Goal: Information Seeking & Learning: Check status

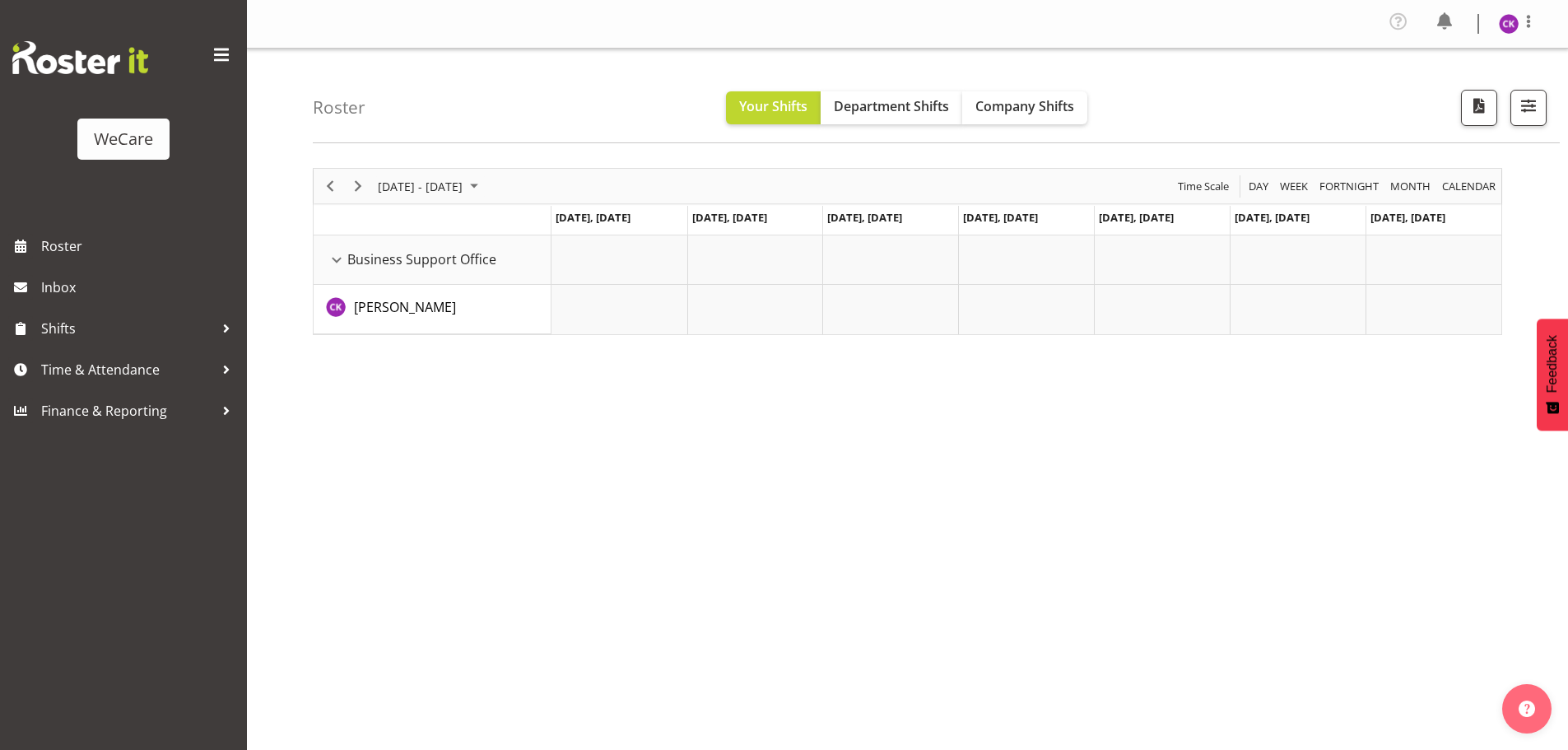
click at [1007, 125] on div "Roster Your Shifts Department Shifts Company Shifts All Locations Clear Busines…" at bounding box center [936, 96] width 1247 height 95
click at [1027, 112] on span "Company Shifts" at bounding box center [1025, 105] width 98 height 18
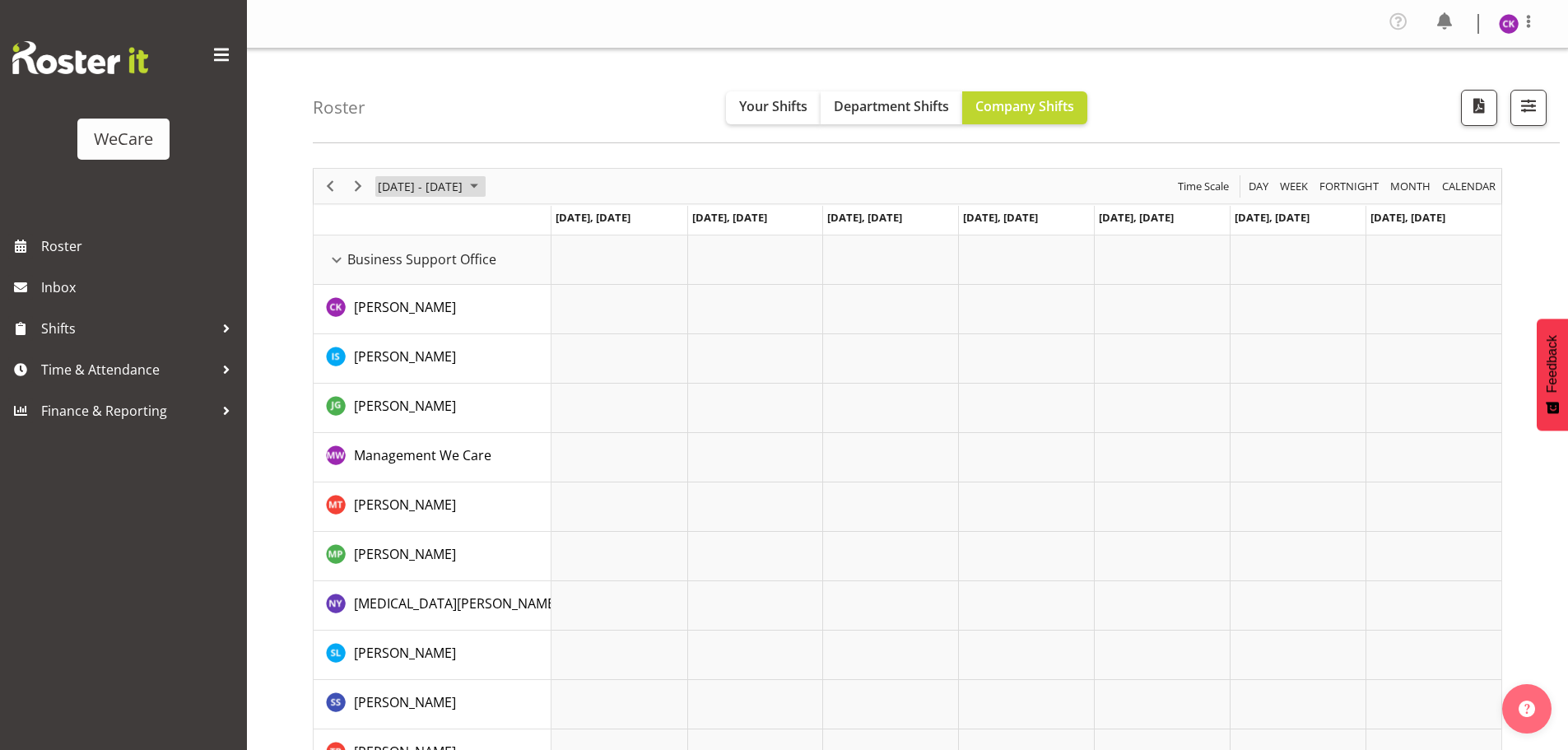
click at [476, 186] on span "June 24 - 30, 2024" at bounding box center [473, 187] width 20 height 21
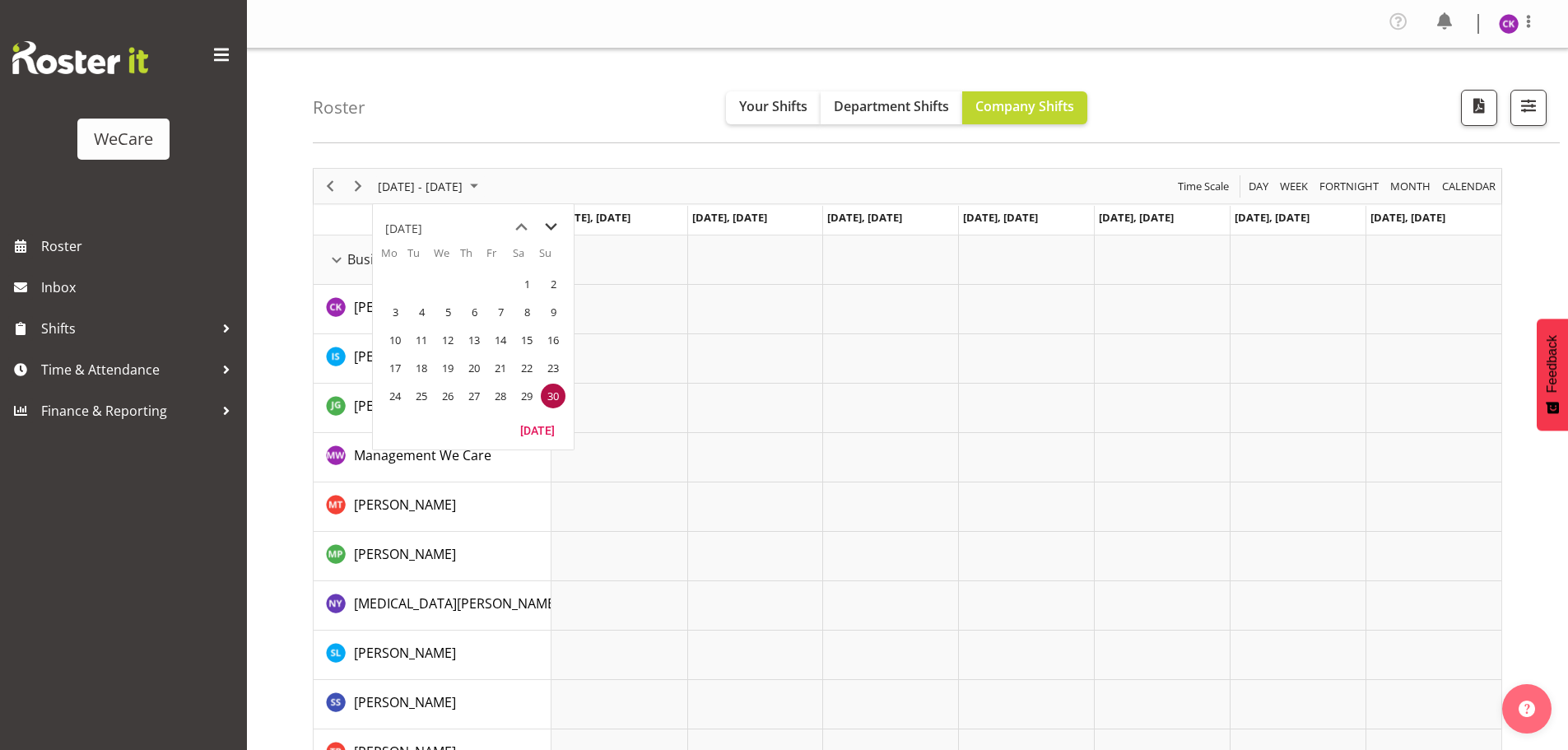
click at [555, 232] on span "next month" at bounding box center [550, 227] width 29 height 29
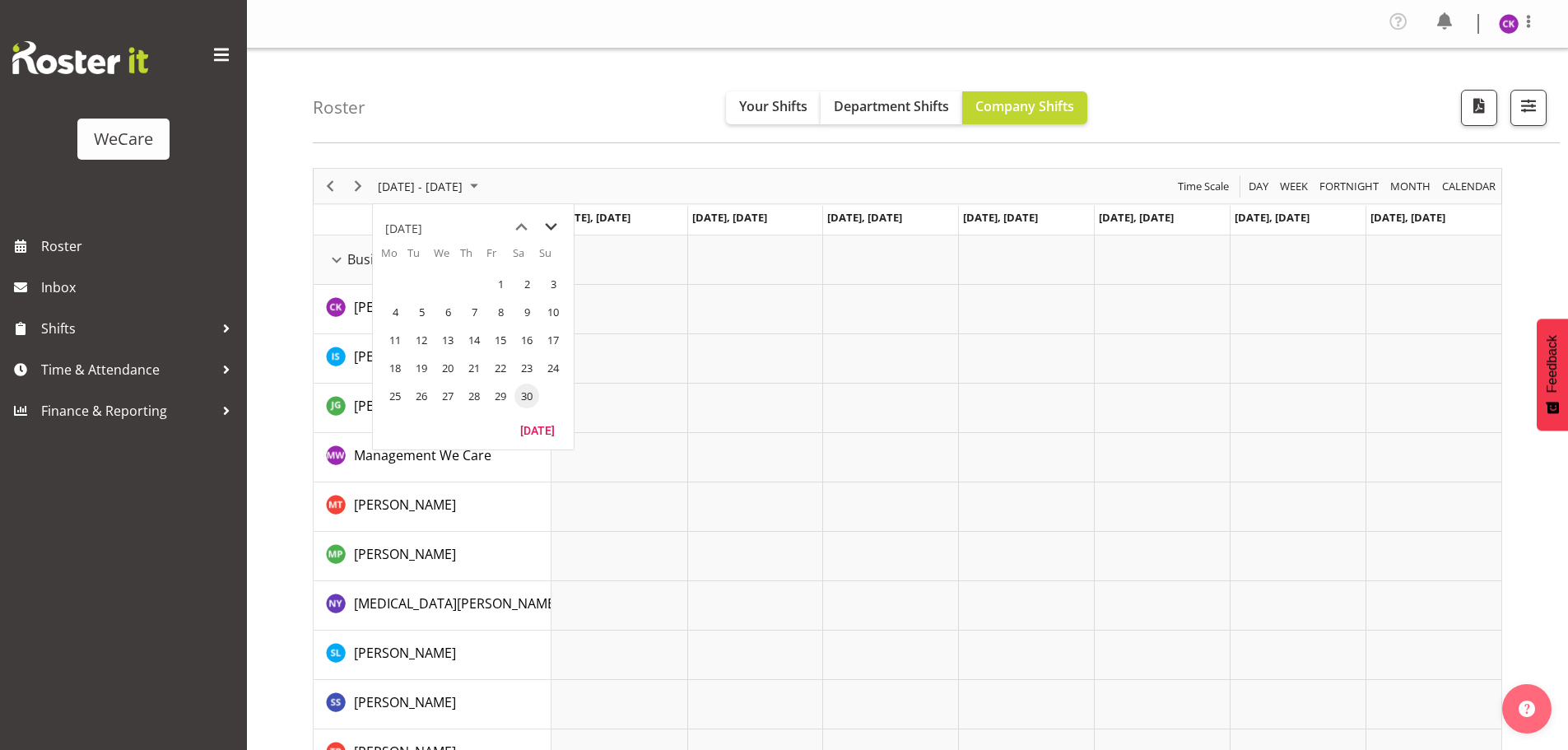
click at [549, 226] on span "next month" at bounding box center [550, 227] width 29 height 29
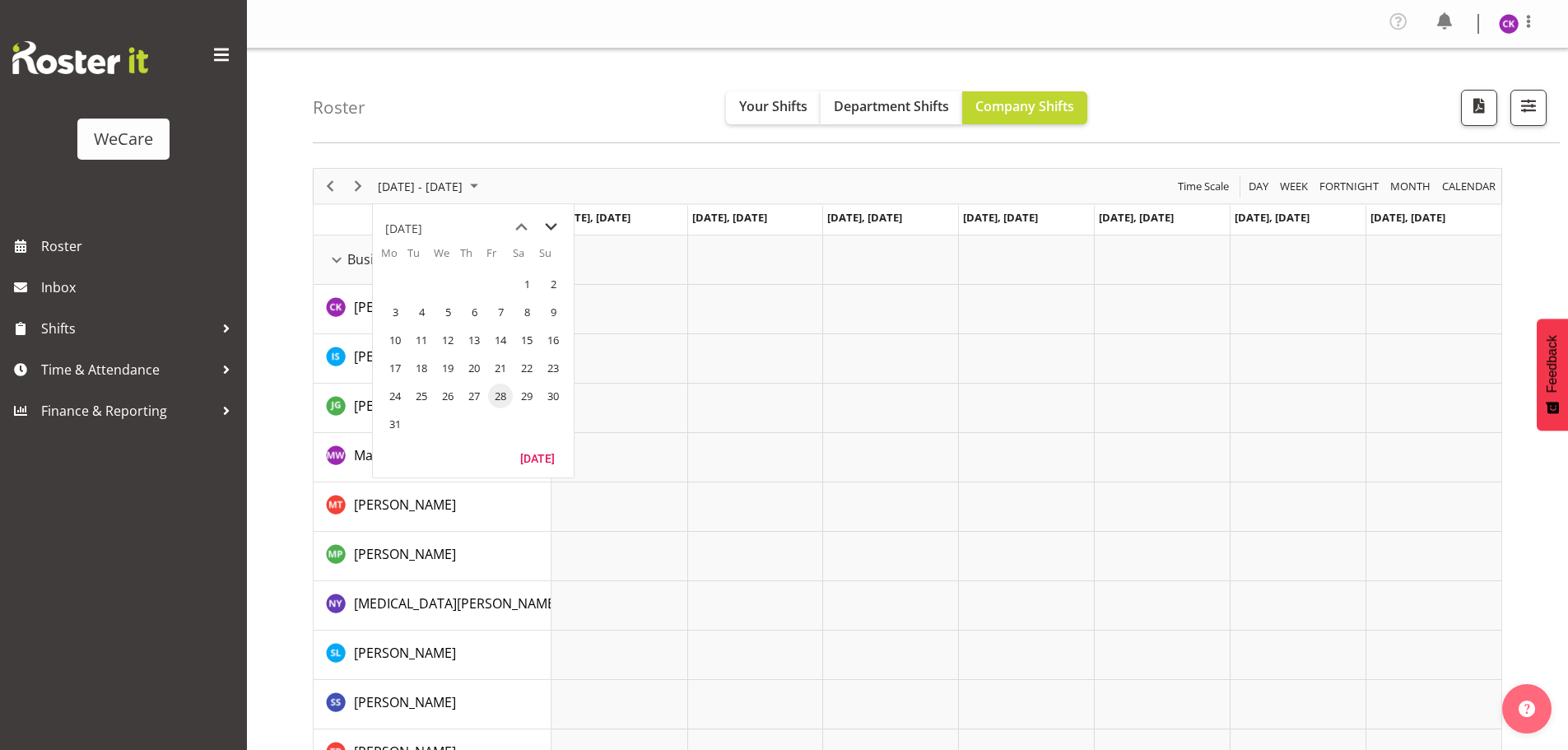
click at [549, 226] on span "next month" at bounding box center [550, 227] width 29 height 29
click at [552, 226] on span "next month" at bounding box center [550, 227] width 29 height 29
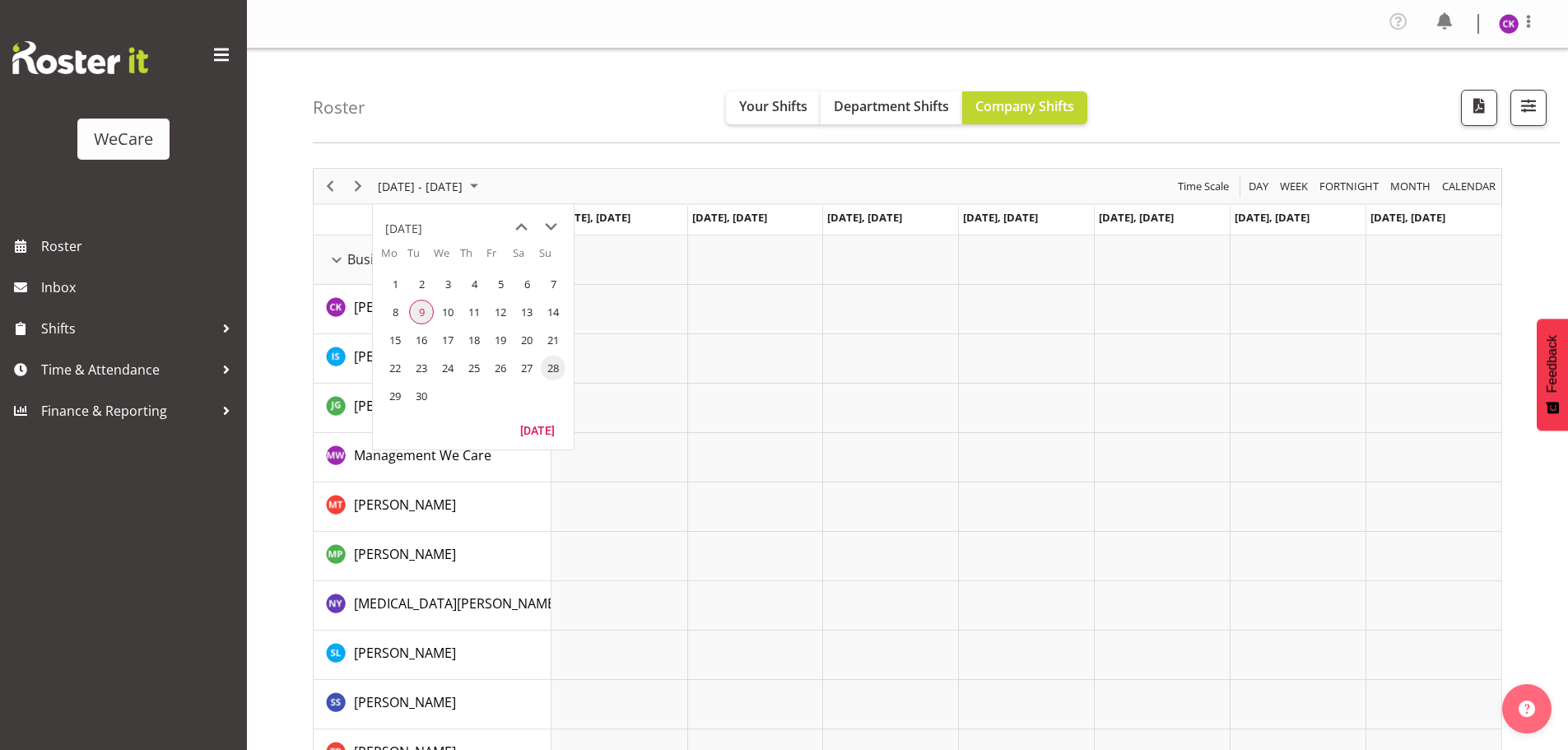
click at [424, 307] on span "9" at bounding box center [421, 312] width 25 height 25
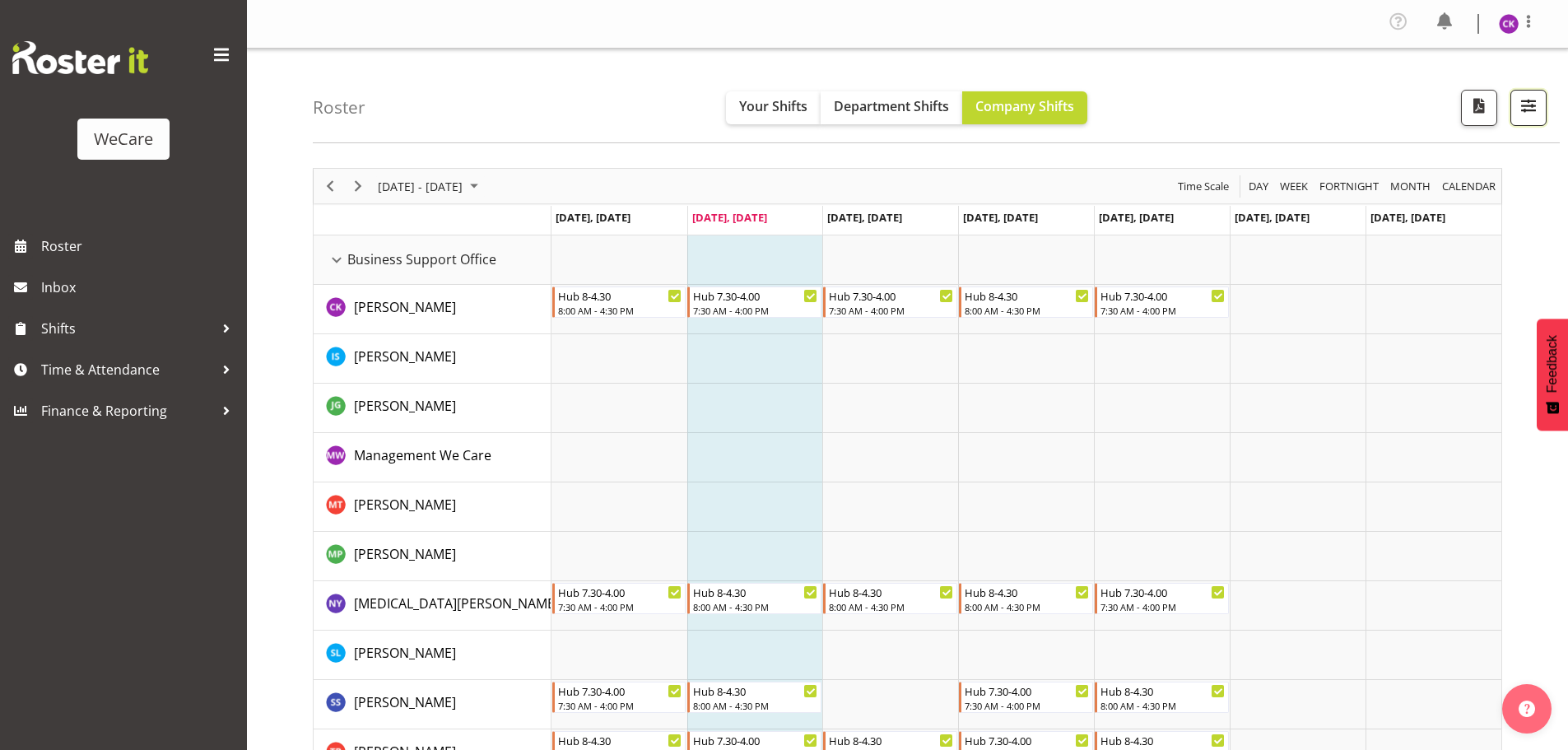
click at [1533, 104] on span "button" at bounding box center [1527, 105] width 22 height 22
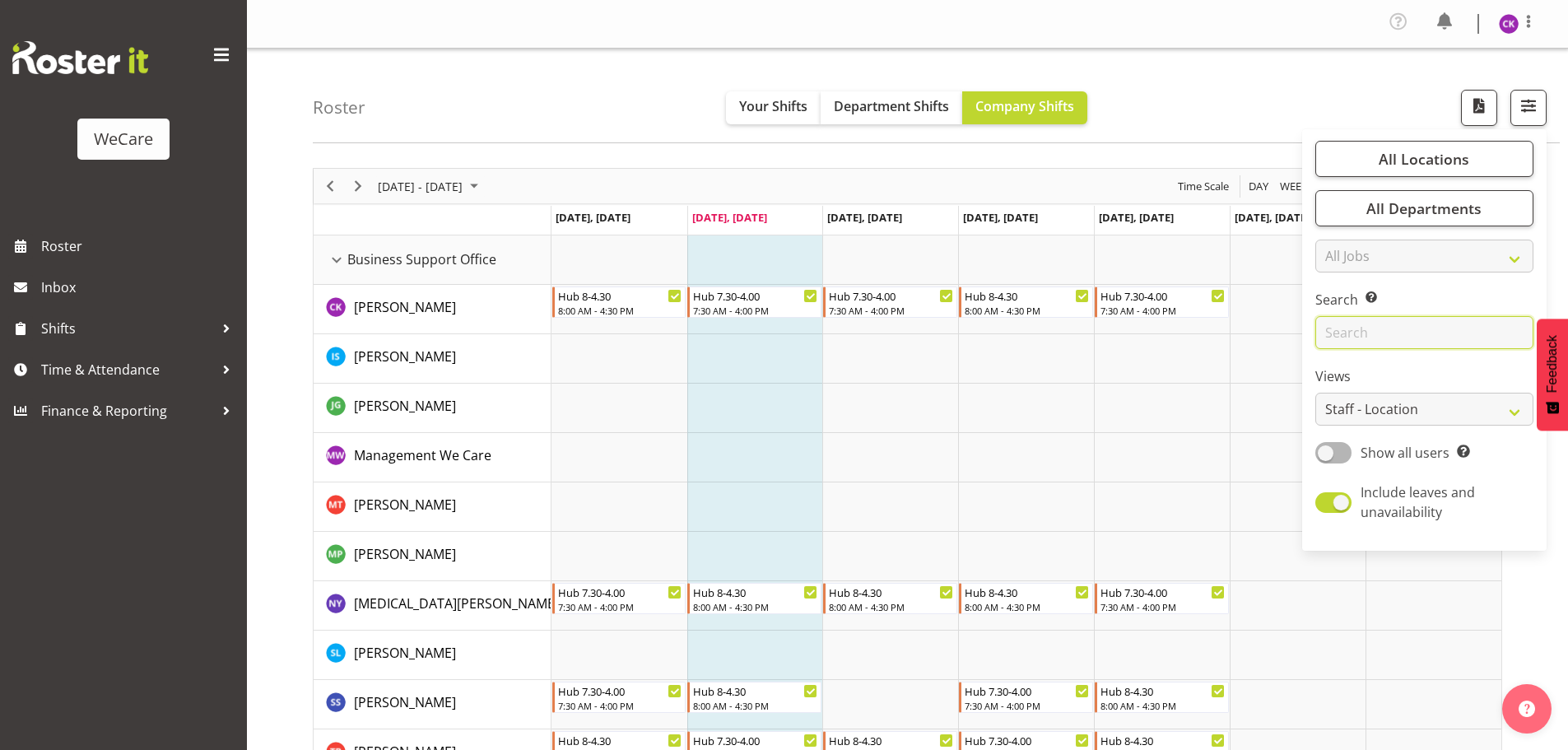
click at [1368, 327] on input "text" at bounding box center [1424, 333] width 218 height 33
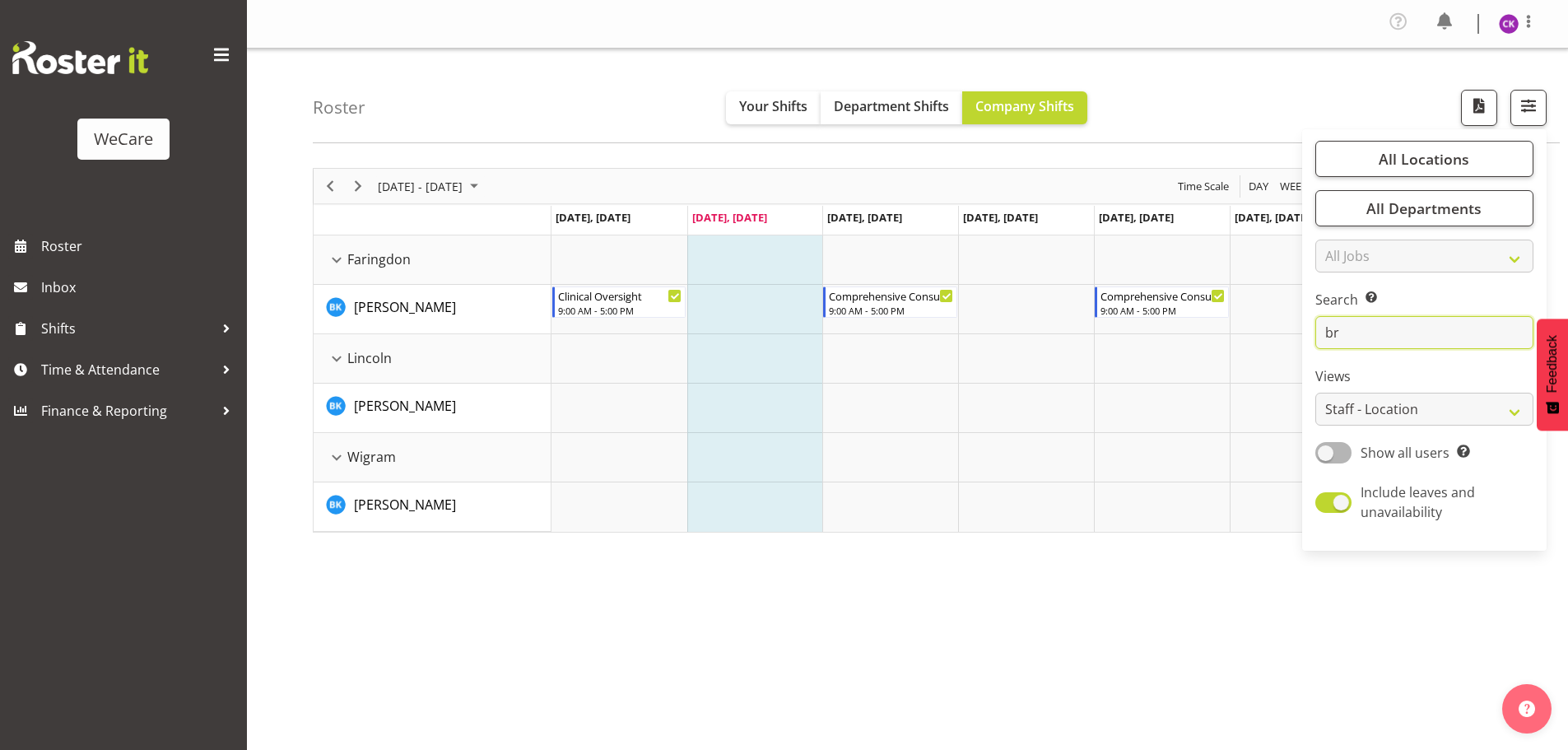
type input "b"
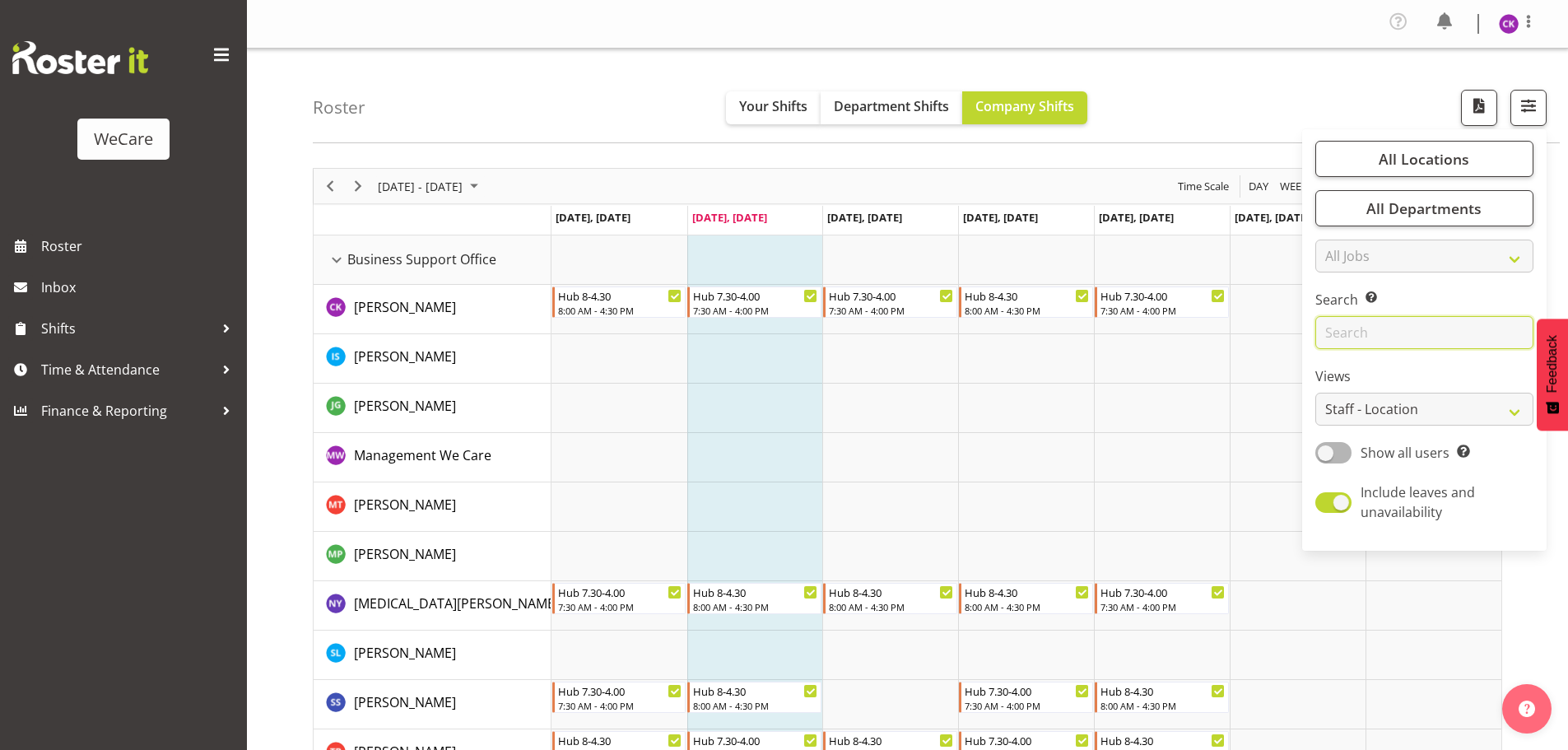
click at [1381, 339] on input "text" at bounding box center [1424, 333] width 218 height 33
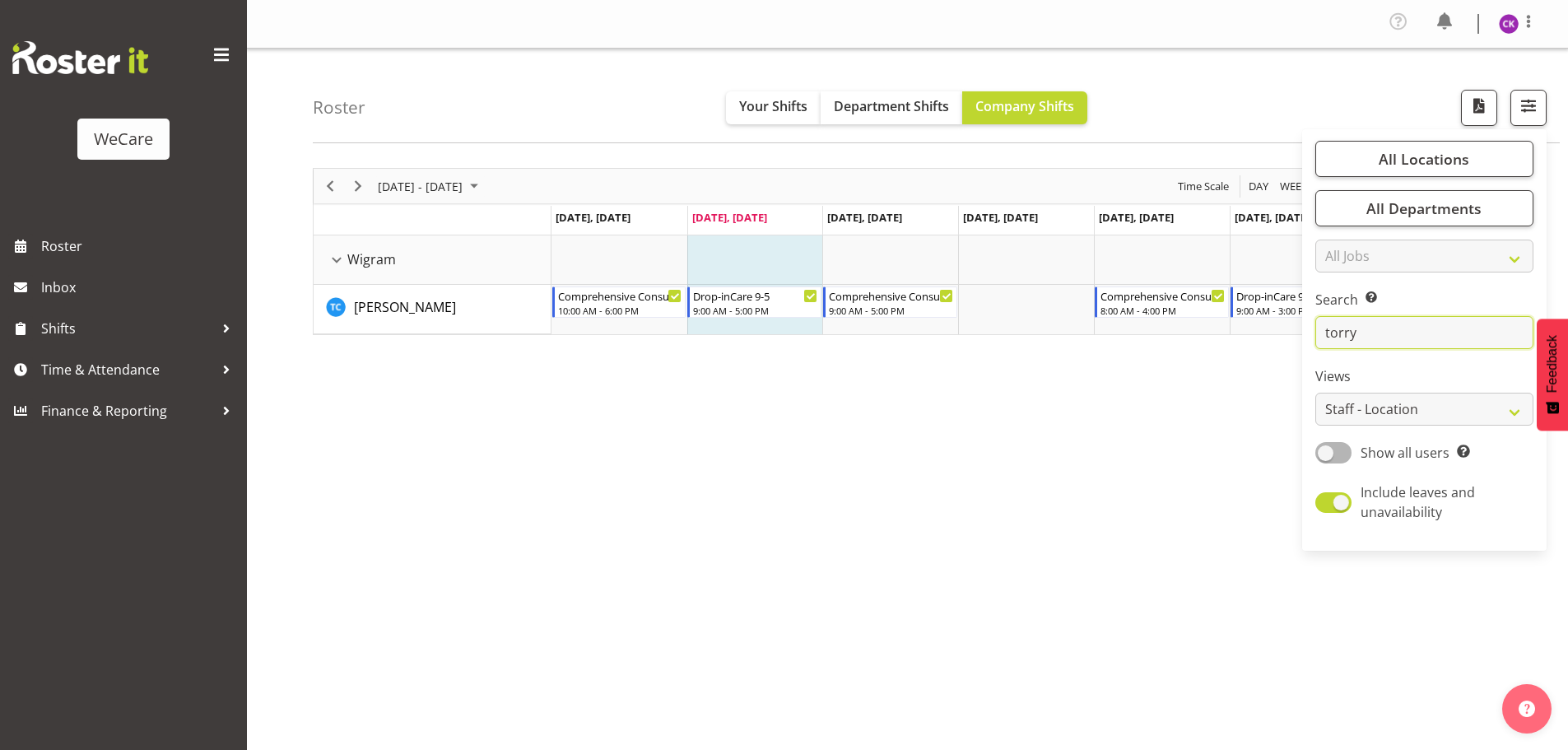
click at [1399, 336] on input "torry" at bounding box center [1424, 333] width 218 height 33
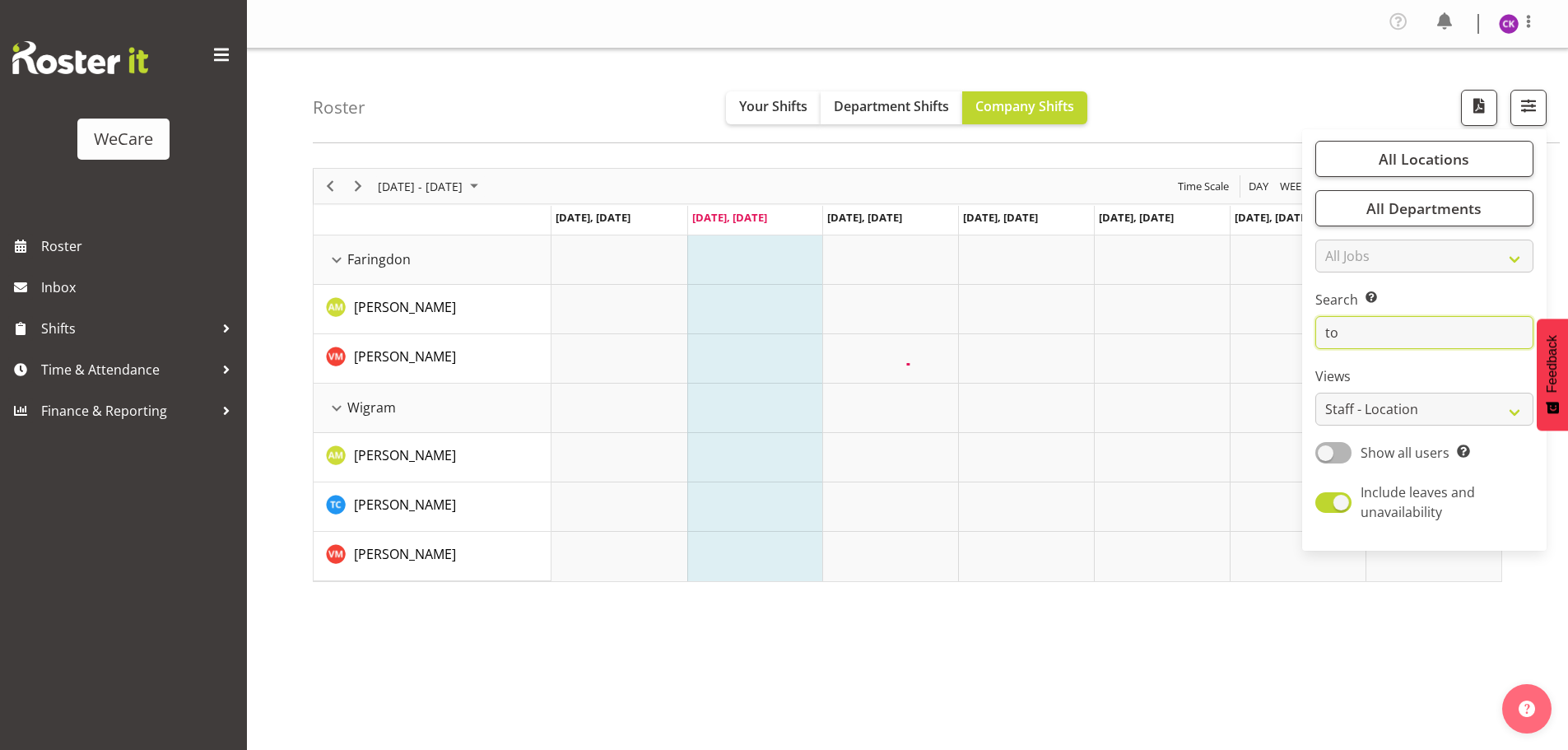
type input "t"
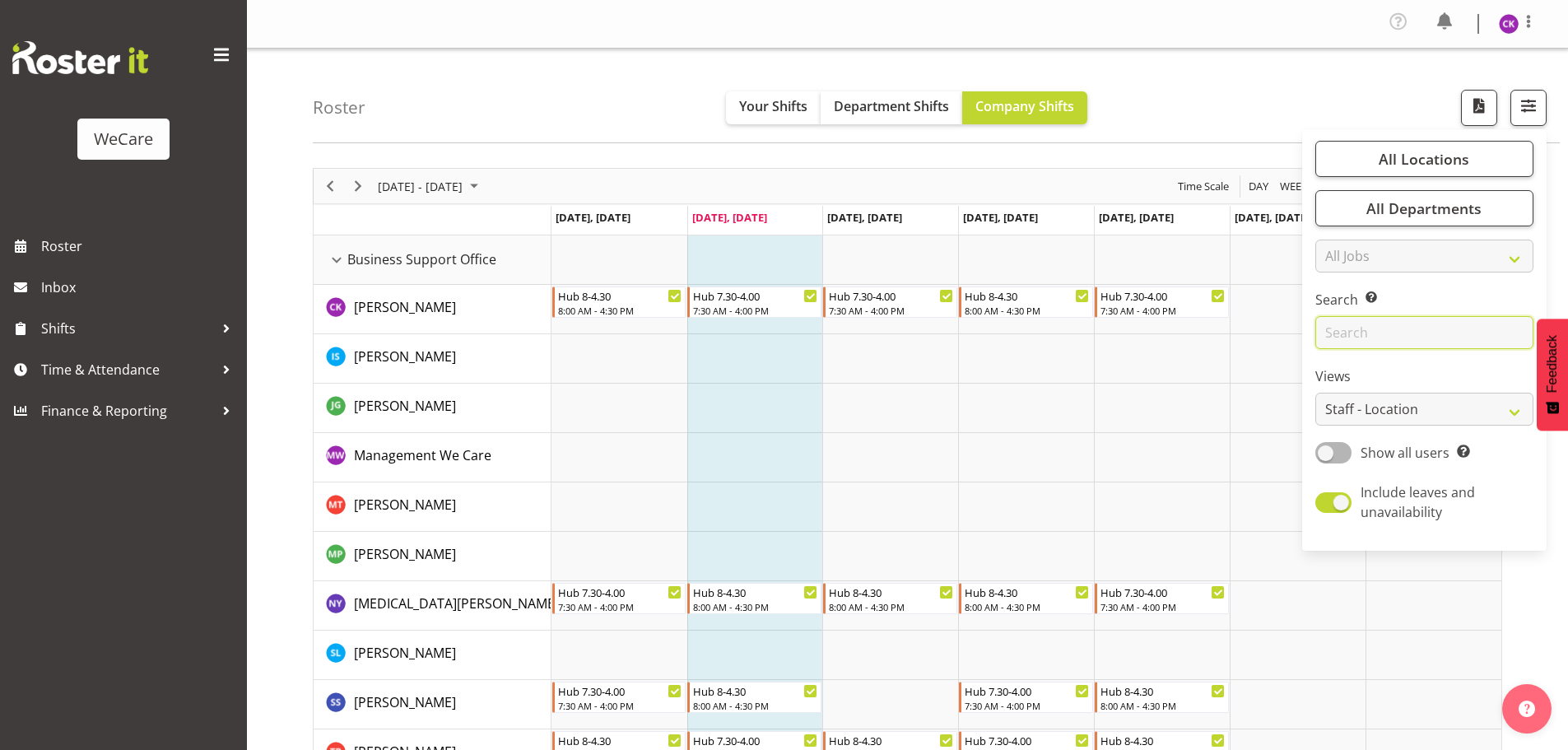
click at [1379, 333] on input "text" at bounding box center [1424, 333] width 218 height 33
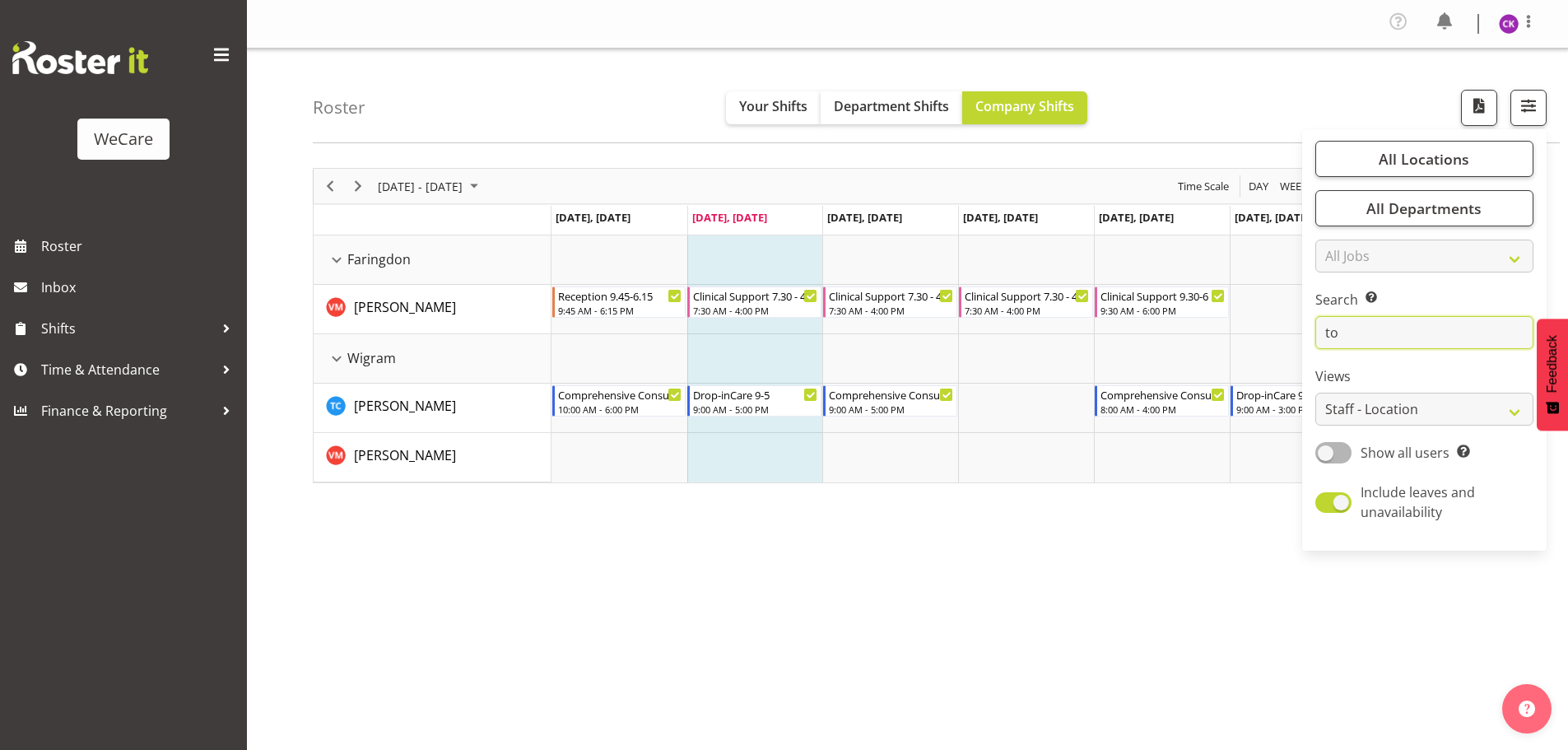
type input "t"
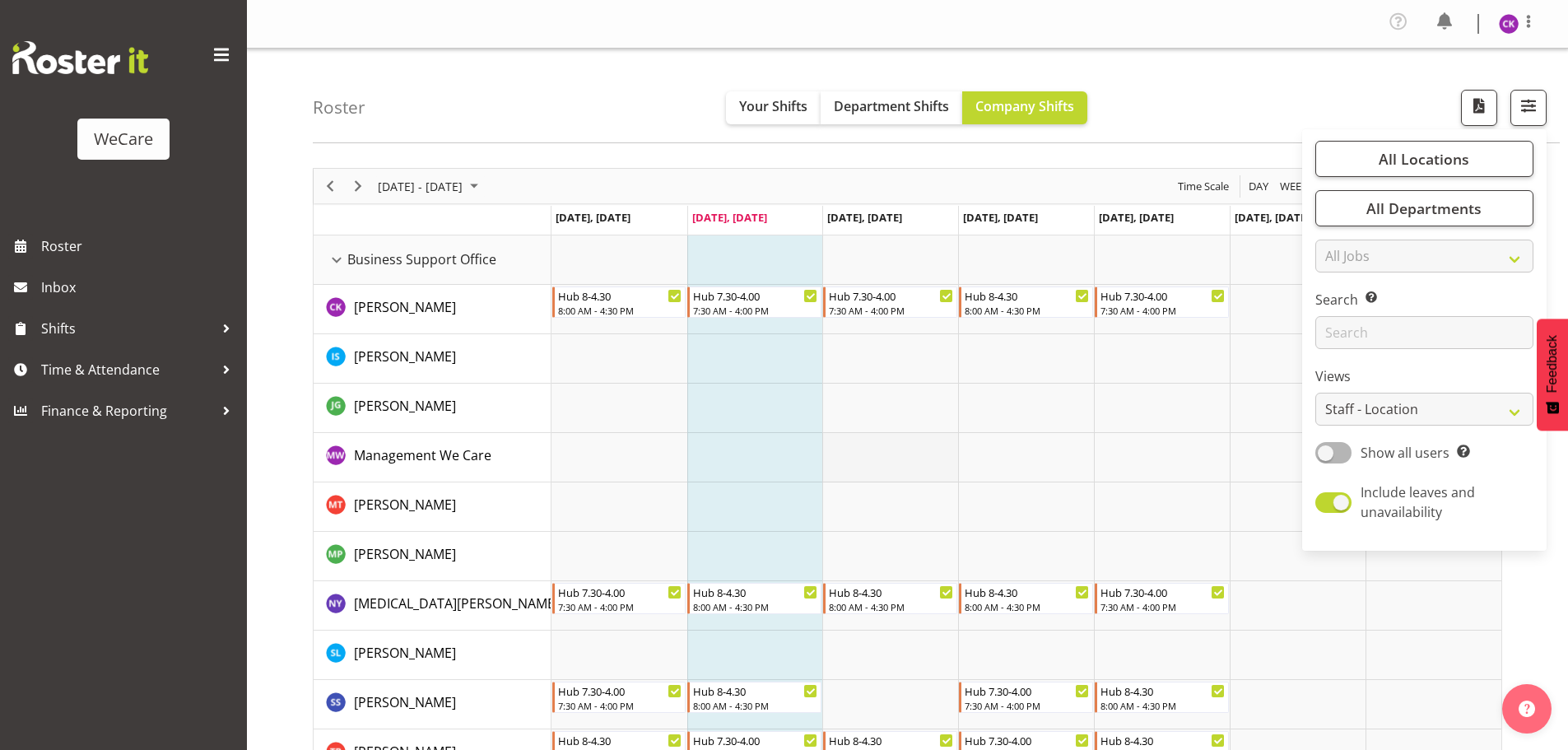
click at [956, 467] on td "Timeline Week of September 9, 2025" at bounding box center [890, 457] width 136 height 49
